Goal: Transaction & Acquisition: Book appointment/travel/reservation

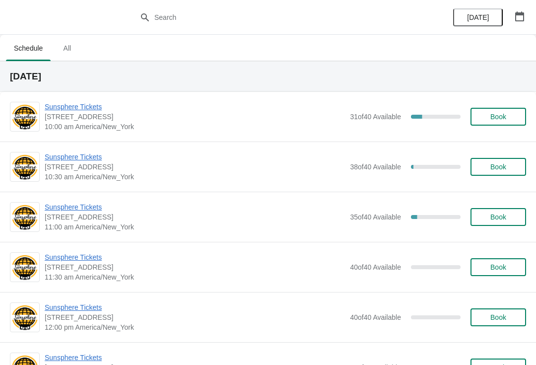
click at [104, 110] on span "Sunsphere Tickets" at bounding box center [195, 107] width 300 height 10
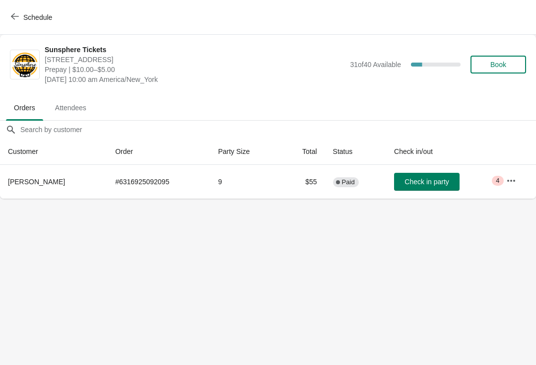
click at [515, 184] on icon "button" at bounding box center [511, 181] width 10 height 10
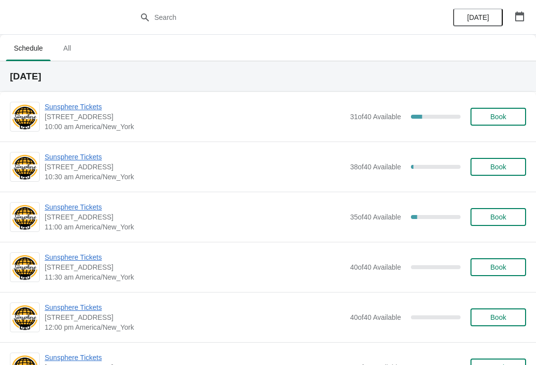
click at [89, 103] on span "Sunsphere Tickets" at bounding box center [195, 107] width 300 height 10
click at [71, 148] on div "Sunsphere Tickets 810 Clinch Avenue, Knoxville, TN, USA 10:30 am America/New_Yo…" at bounding box center [268, 166] width 536 height 50
click at [69, 152] on span "Sunsphere Tickets" at bounding box center [195, 157] width 300 height 10
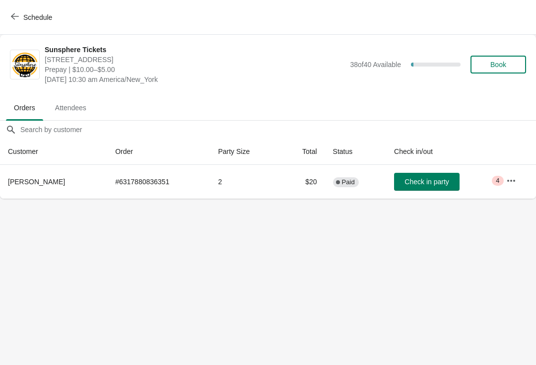
click at [434, 186] on button "Check in party" at bounding box center [426, 182] width 65 height 18
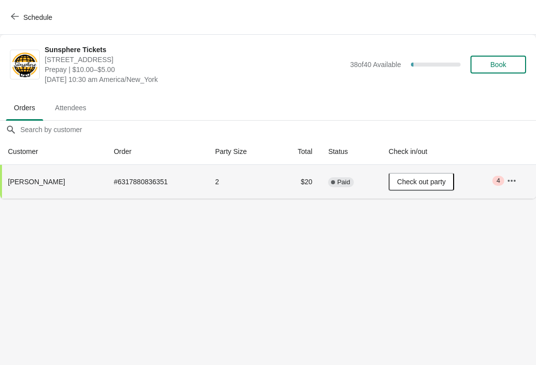
click at [495, 58] on button "Book" at bounding box center [498, 65] width 56 height 18
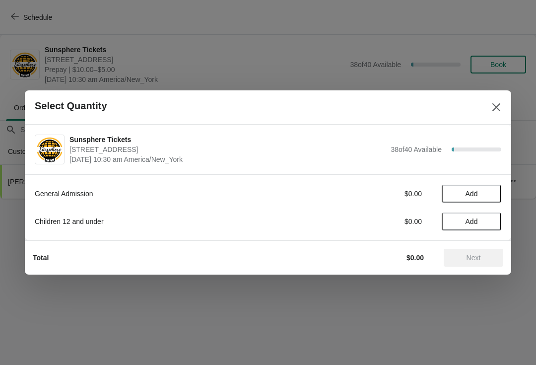
click at [487, 196] on span "Add" at bounding box center [472, 194] width 42 height 8
click at [492, 196] on icon at bounding box center [488, 194] width 10 height 10
click at [491, 193] on icon at bounding box center [488, 194] width 10 height 10
click at [479, 259] on span "Next" at bounding box center [473, 258] width 14 height 8
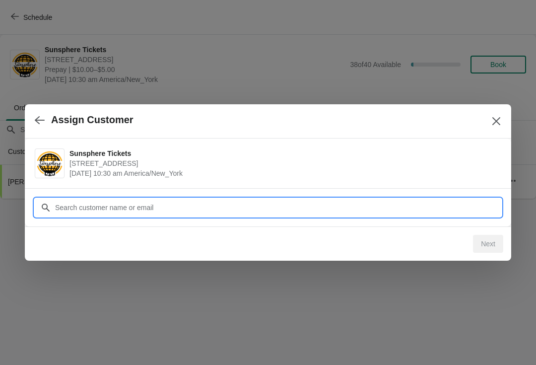
click at [443, 199] on input "Customer" at bounding box center [278, 207] width 447 height 18
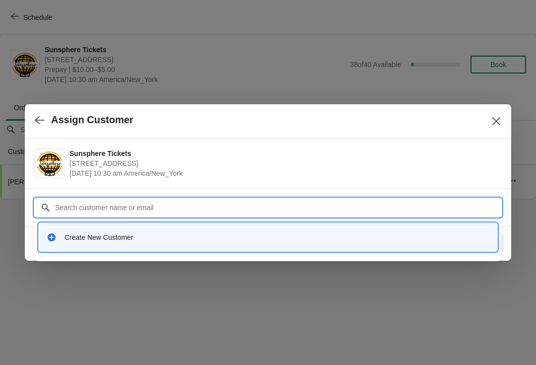
click at [189, 250] on div "Create New Customer" at bounding box center [268, 237] width 458 height 28
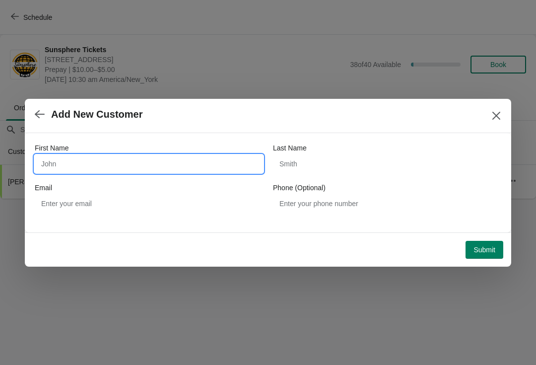
click at [192, 158] on input "First Name" at bounding box center [149, 164] width 228 height 18
type input "Walkin"
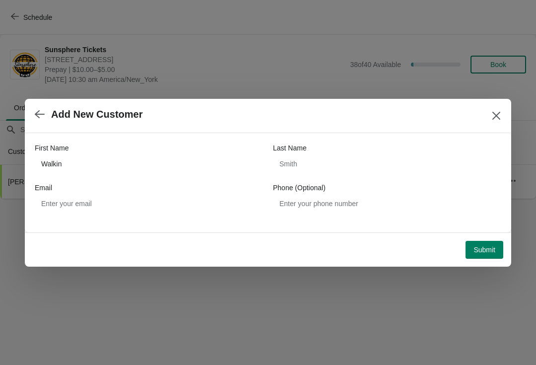
click at [488, 247] on span "Submit" at bounding box center [484, 250] width 22 height 8
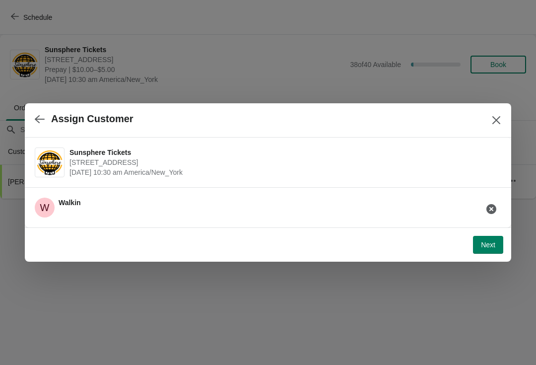
click at [488, 239] on button "Next" at bounding box center [488, 245] width 30 height 18
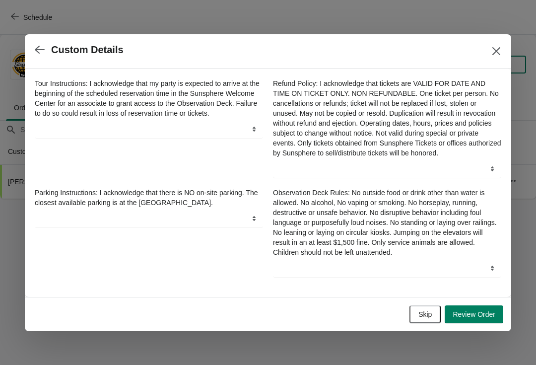
click at [425, 313] on button "Skip" at bounding box center [424, 314] width 31 height 18
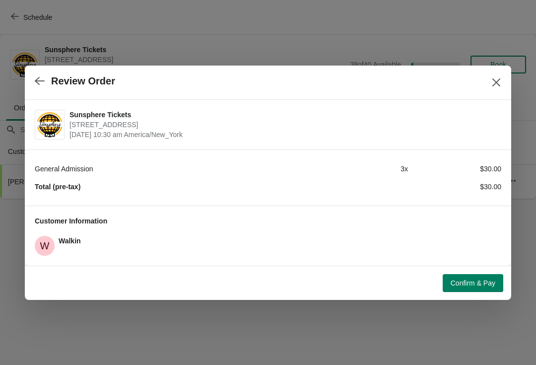
click at [458, 277] on button "Confirm & Pay" at bounding box center [473, 283] width 61 height 18
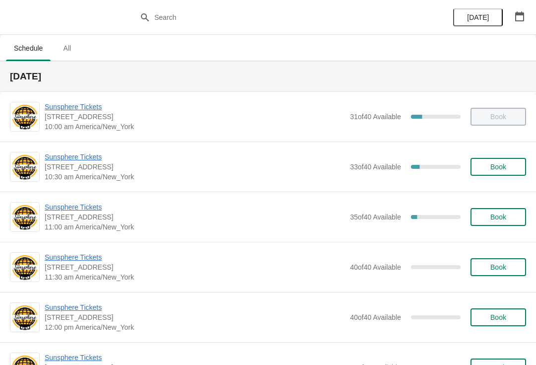
click at [495, 171] on span "Book" at bounding box center [498, 167] width 16 height 8
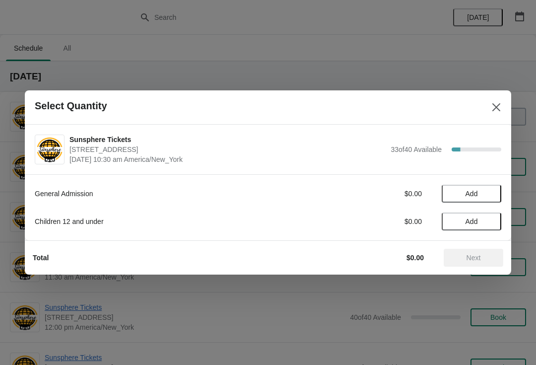
click at [485, 196] on span "Add" at bounding box center [472, 194] width 42 height 8
click at [491, 195] on icon at bounding box center [488, 194] width 10 height 10
click at [483, 251] on button "Next" at bounding box center [474, 258] width 60 height 18
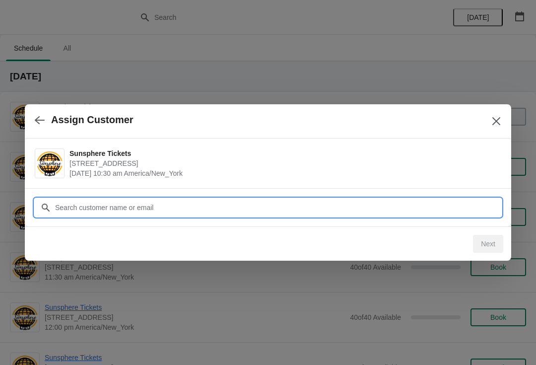
click at [405, 198] on input "Customer" at bounding box center [278, 207] width 447 height 18
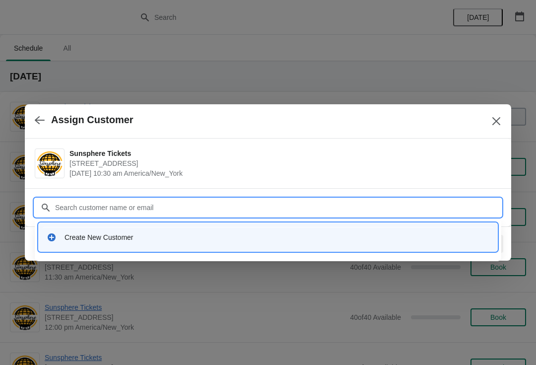
click at [156, 251] on div "Create New Customer" at bounding box center [268, 237] width 458 height 28
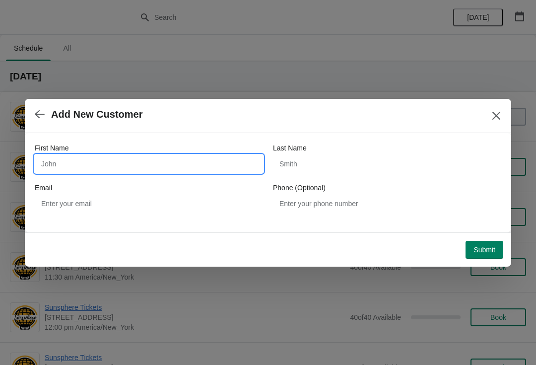
click at [109, 166] on input "First Name" at bounding box center [149, 164] width 228 height 18
type input "W"
click at [479, 237] on div "Submit" at bounding box center [266, 248] width 474 height 22
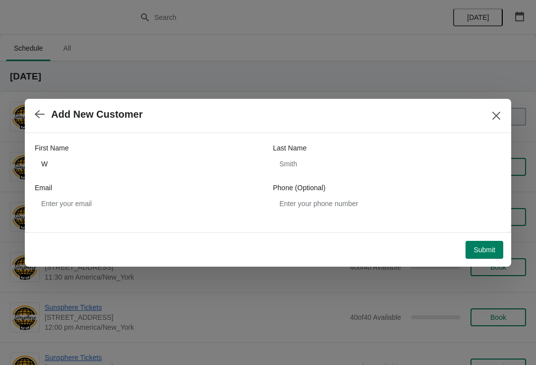
click at [493, 247] on span "Submit" at bounding box center [484, 250] width 22 height 8
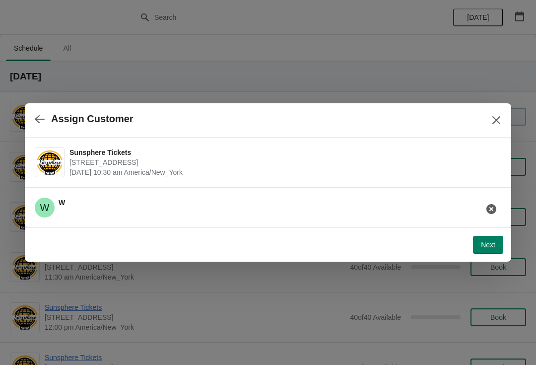
click at [495, 239] on button "Next" at bounding box center [488, 245] width 30 height 18
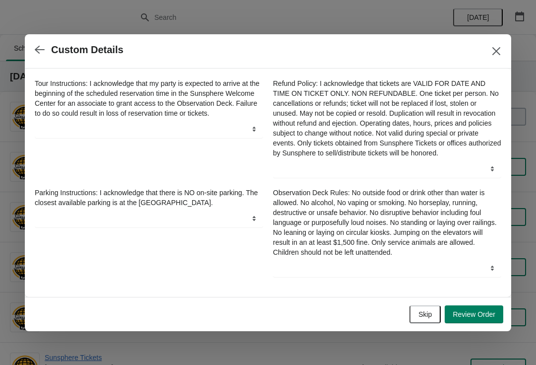
click at [438, 319] on button "Skip" at bounding box center [424, 314] width 31 height 18
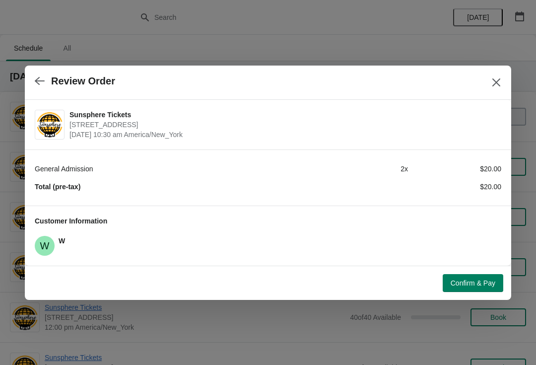
click at [480, 275] on button "Confirm & Pay" at bounding box center [473, 283] width 61 height 18
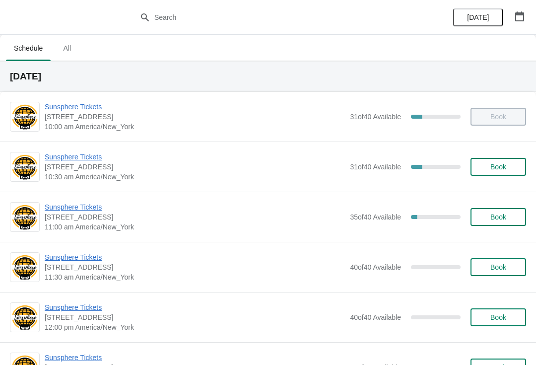
click at [497, 159] on button "Book" at bounding box center [498, 167] width 56 height 18
click at [88, 209] on span "Sunsphere Tickets" at bounding box center [195, 207] width 300 height 10
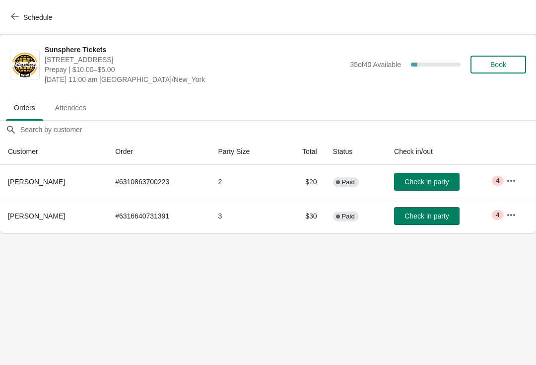
click at [417, 182] on span "Check in party" at bounding box center [426, 182] width 44 height 8
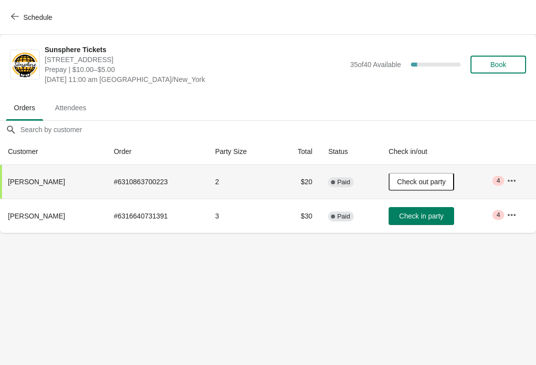
click at [509, 48] on div "Sunsphere Tickets [STREET_ADDRESS] Prepay | $10.00–$5.00 [DATE] 11:00 am Americ…" at bounding box center [285, 65] width 481 height 40
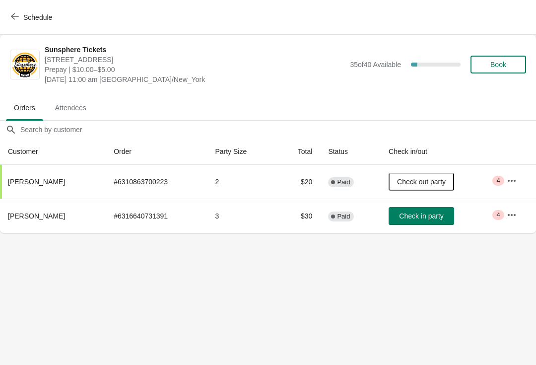
click at [510, 69] on button "Book" at bounding box center [498, 65] width 56 height 18
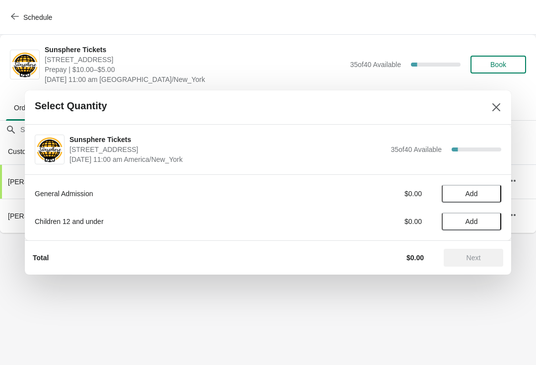
click at [487, 192] on span "Add" at bounding box center [472, 194] width 42 height 8
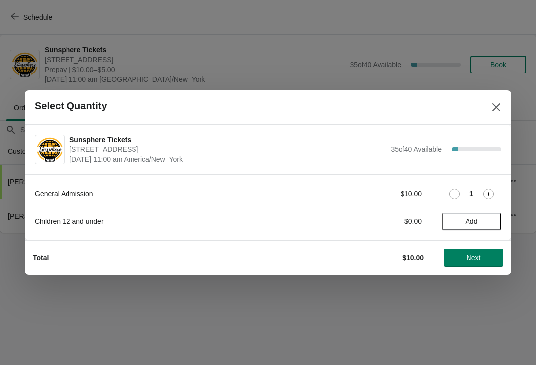
click at [491, 189] on icon at bounding box center [488, 194] width 10 height 10
click at [465, 253] on button "Next" at bounding box center [474, 258] width 60 height 18
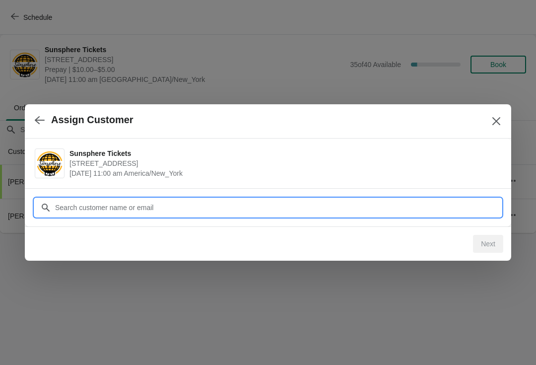
click at [202, 207] on input "Customer" at bounding box center [278, 207] width 447 height 18
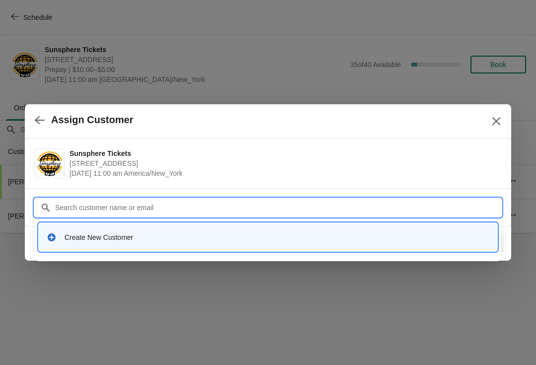
click at [191, 233] on div "Create New Customer" at bounding box center [277, 237] width 425 height 10
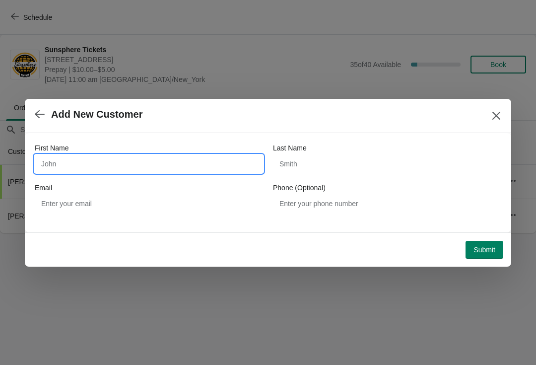
click at [111, 164] on input "First Name" at bounding box center [149, 164] width 228 height 18
type input "W"
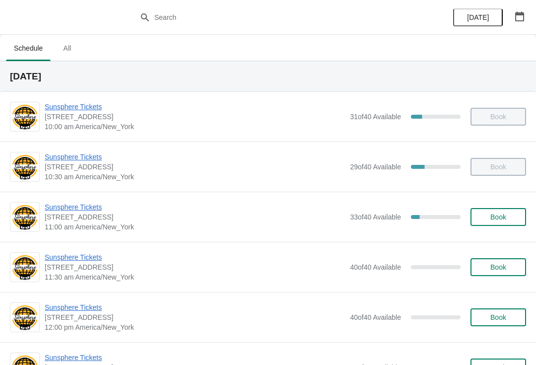
click at [504, 213] on span "Book" at bounding box center [498, 217] width 16 height 8
click at [509, 221] on button "Book" at bounding box center [498, 217] width 56 height 18
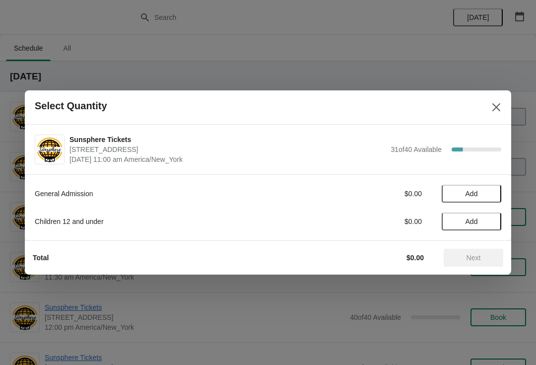
click at [491, 189] on button "Add" at bounding box center [472, 194] width 60 height 18
click at [488, 197] on icon at bounding box center [488, 194] width 10 height 10
click at [491, 196] on icon at bounding box center [488, 194] width 10 height 10
click at [490, 197] on icon at bounding box center [488, 194] width 10 height 10
click at [473, 251] on button "Next" at bounding box center [474, 258] width 60 height 18
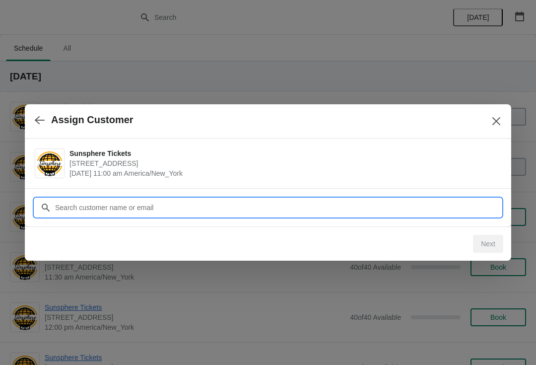
click at [412, 205] on input "Customer" at bounding box center [278, 207] width 447 height 18
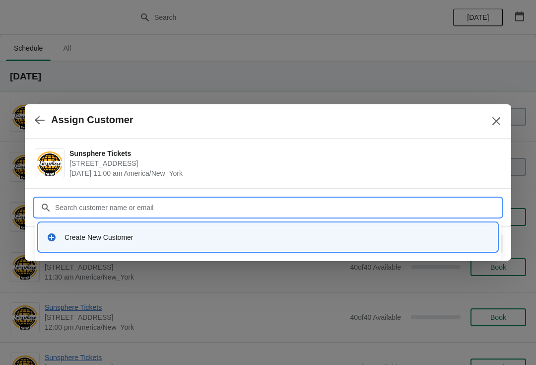
click at [175, 232] on div "Create New Customer" at bounding box center [268, 237] width 451 height 20
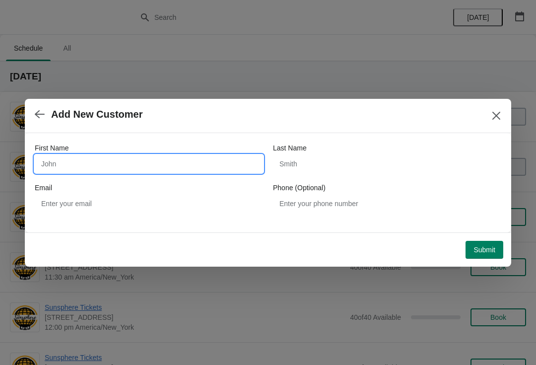
click at [157, 170] on input "First Name" at bounding box center [149, 164] width 228 height 18
type input "W"
click at [481, 242] on button "Submit" at bounding box center [484, 250] width 38 height 18
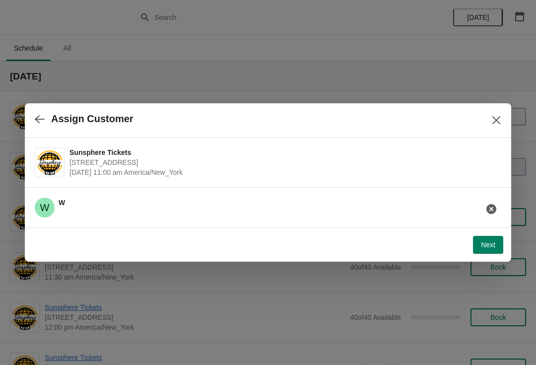
click at [489, 238] on button "Next" at bounding box center [488, 245] width 30 height 18
